Goal: Information Seeking & Learning: Learn about a topic

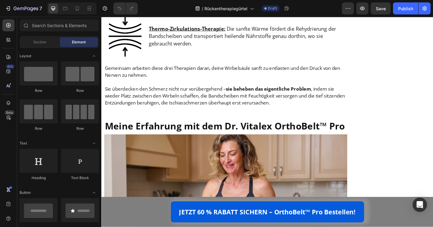
scroll to position [2125, 0]
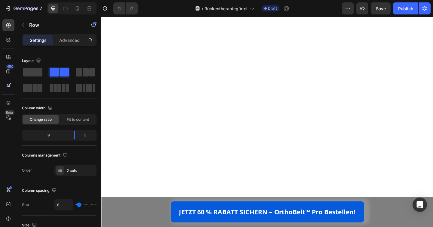
scroll to position [3940, 0]
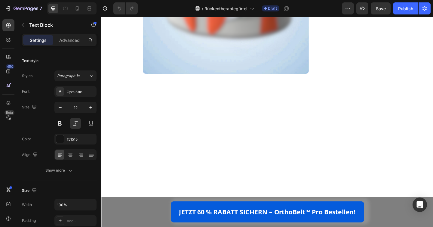
drag, startPoint x: 206, startPoint y: 142, endPoint x: 237, endPoint y: 143, distance: 30.7
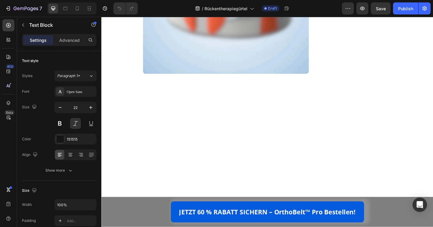
drag, startPoint x: 205, startPoint y: 143, endPoint x: 291, endPoint y: 141, distance: 85.3
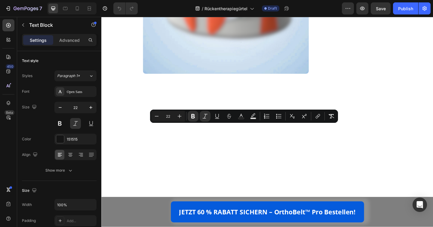
copy strong "QuadFlex Restore™ System"
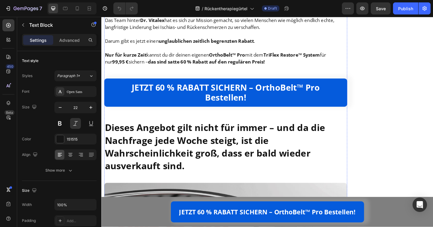
scroll to position [4264, 0]
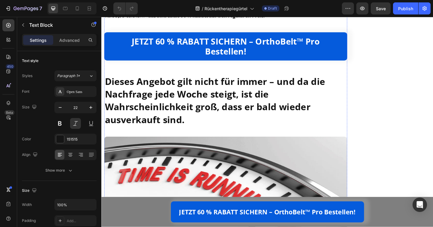
drag, startPoint x: 187, startPoint y: 101, endPoint x: 182, endPoint y: 103, distance: 5.1
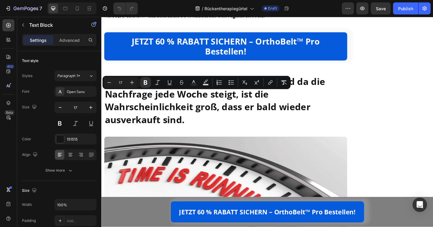
drag, startPoint x: 174, startPoint y: 103, endPoint x: 235, endPoint y: 104, distance: 61.0
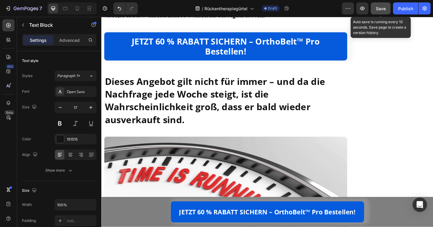
click at [378, 6] on span "Save" at bounding box center [381, 8] width 10 height 5
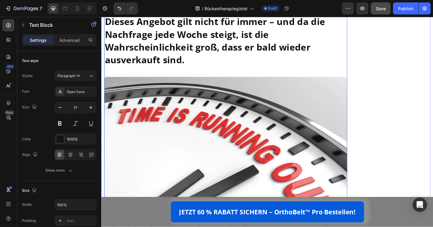
scroll to position [4636, 0]
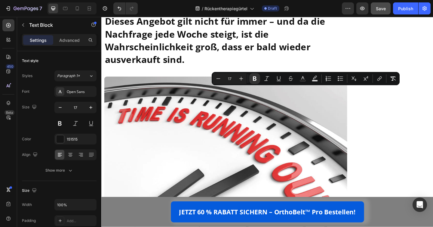
drag, startPoint x: 285, startPoint y: 98, endPoint x: 345, endPoint y: 98, distance: 60.1
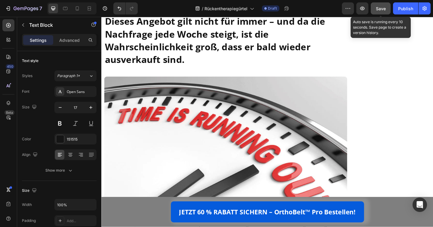
click at [378, 9] on span "Save" at bounding box center [381, 8] width 10 height 5
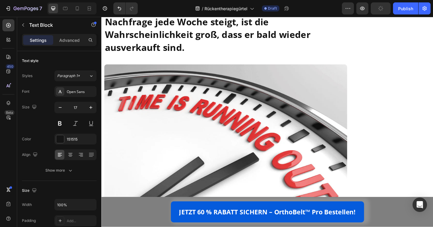
scroll to position [4659, 0]
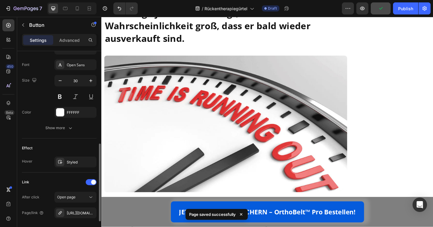
scroll to position [239, 0]
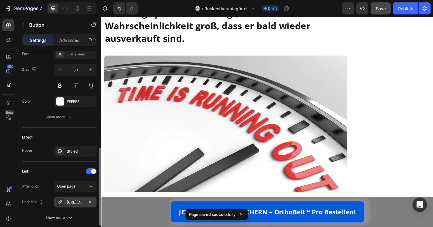
click at [76, 205] on div "[URL][DOMAIN_NAME]" at bounding box center [75, 201] width 42 height 11
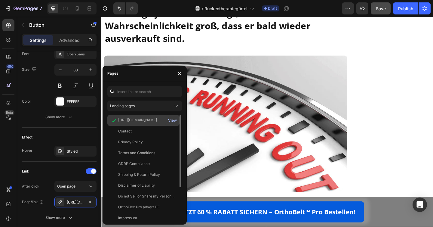
click at [172, 118] on div "View" at bounding box center [172, 119] width 9 height 5
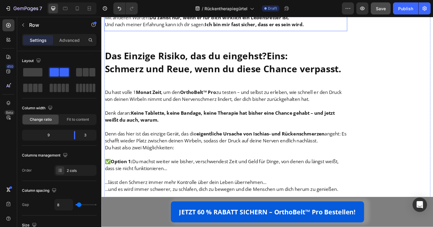
scroll to position [5281, 0]
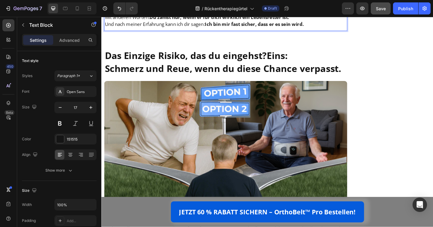
drag, startPoint x: 246, startPoint y: 103, endPoint x: 305, endPoint y: 104, distance: 58.6
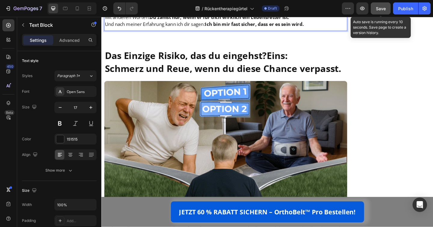
click at [381, 10] on span "Save" at bounding box center [381, 8] width 10 height 5
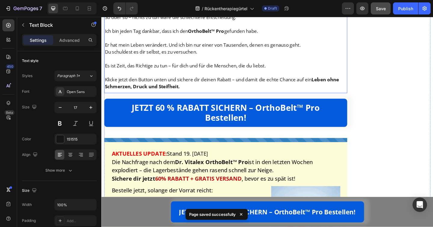
scroll to position [5736, 0]
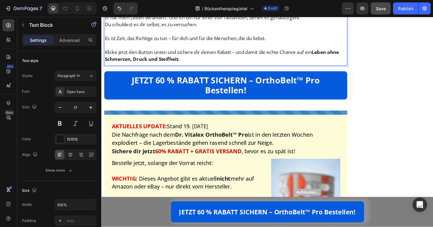
drag, startPoint x: 211, startPoint y: 102, endPoint x: 283, endPoint y: 76, distance: 76.8
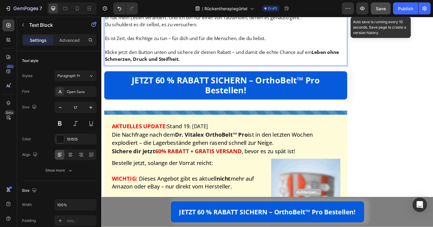
click at [379, 8] on span "Save" at bounding box center [381, 8] width 10 height 5
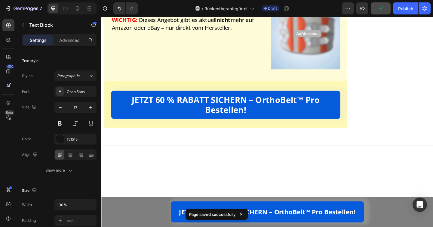
scroll to position [5945, 0]
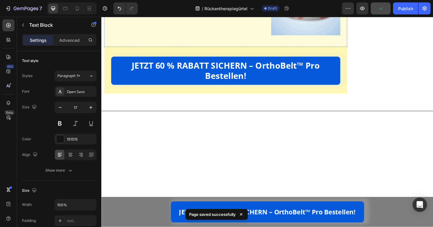
drag, startPoint x: 199, startPoint y: 101, endPoint x: 195, endPoint y: 101, distance: 4.2
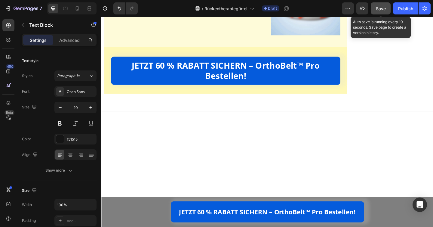
drag, startPoint x: 379, startPoint y: 9, endPoint x: 253, endPoint y: 5, distance: 125.9
click at [379, 9] on span "Save" at bounding box center [381, 8] width 10 height 5
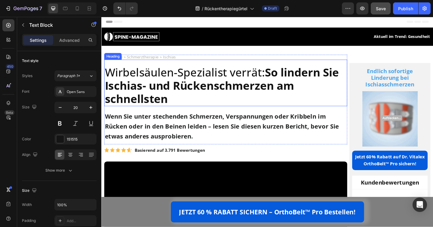
scroll to position [1, 0]
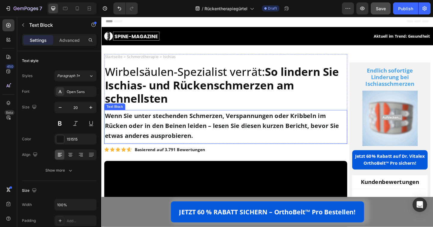
click at [277, 124] on p "Wenn Sie unter stechenden Schmerzen, Verspannungen oder Kribbeln im Rücken oder…" at bounding box center [236, 135] width 263 height 32
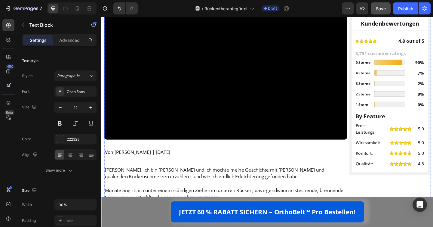
scroll to position [174, 0]
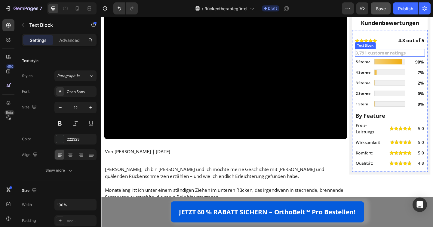
click at [397, 59] on p "3,791 customer ratings" at bounding box center [414, 55] width 75 height 7
click at [390, 59] on p "3,791 customer ratings" at bounding box center [414, 55] width 75 height 7
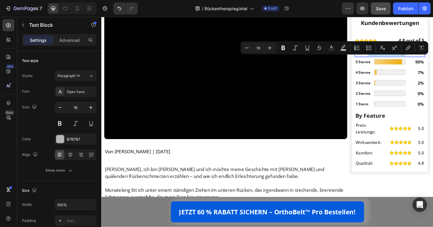
drag, startPoint x: 388, startPoint y: 65, endPoint x: 428, endPoint y: 65, distance: 39.7
click at [428, 59] on p "3,791 customer ratings" at bounding box center [414, 55] width 75 height 7
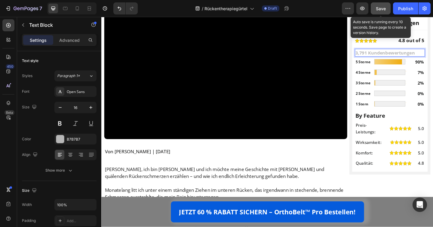
drag, startPoint x: 381, startPoint y: 10, endPoint x: 265, endPoint y: 17, distance: 115.9
click at [381, 10] on span "Save" at bounding box center [381, 8] width 10 height 5
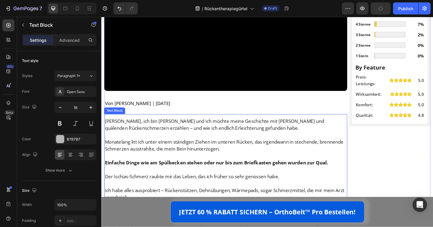
scroll to position [237, 0]
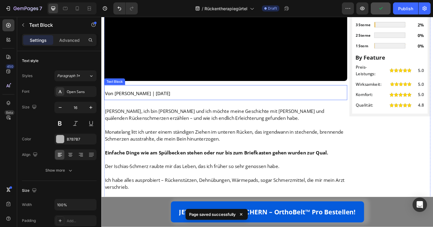
click at [152, 98] on p "Von [PERSON_NAME] | [DATE]" at bounding box center [236, 100] width 263 height 8
click at [148, 99] on p "Von [PERSON_NAME] | [DATE]" at bounding box center [236, 100] width 263 height 8
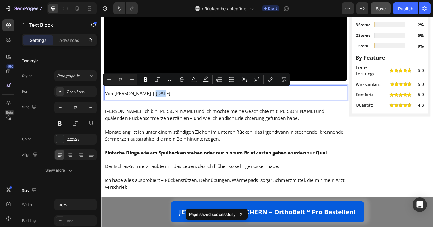
drag, startPoint x: 160, startPoint y: 99, endPoint x: 153, endPoint y: 101, distance: 8.0
click at [153, 101] on p "Von [PERSON_NAME] | [DATE]" at bounding box center [236, 100] width 263 height 8
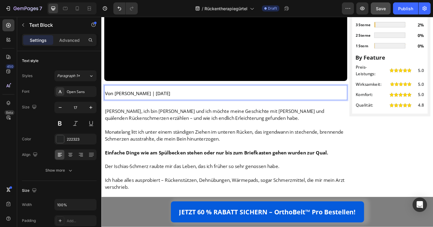
click at [124, 102] on p "Von [PERSON_NAME] | [DATE]" at bounding box center [236, 100] width 263 height 8
drag, startPoint x: 117, startPoint y: 100, endPoint x: 133, endPoint y: 99, distance: 16.3
click at [133, 99] on p "Von [PERSON_NAME] | [DATE]" at bounding box center [236, 100] width 263 height 8
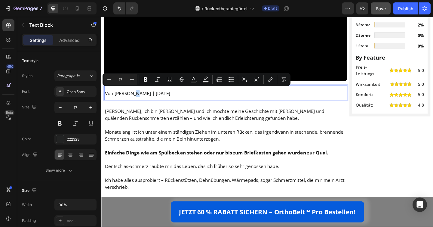
drag, startPoint x: 139, startPoint y: 99, endPoint x: 135, endPoint y: 100, distance: 3.3
click at [135, 100] on p "Von [PERSON_NAME] | [DATE]" at bounding box center [236, 100] width 263 height 8
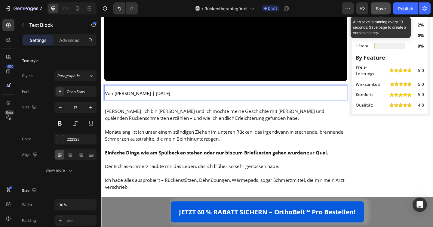
click at [382, 8] on span "Save" at bounding box center [381, 8] width 10 height 5
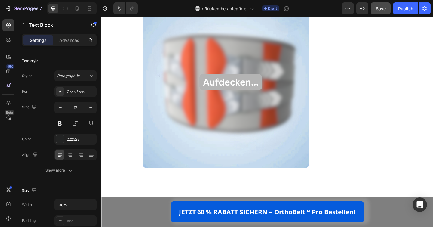
scroll to position [3844, 0]
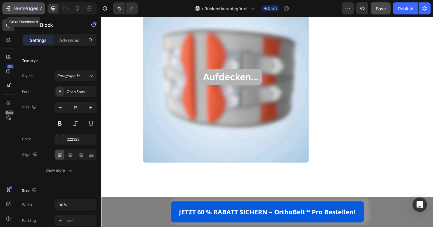
click at [6, 6] on icon "button" at bounding box center [8, 8] width 6 height 6
